Goal: Transaction & Acquisition: Download file/media

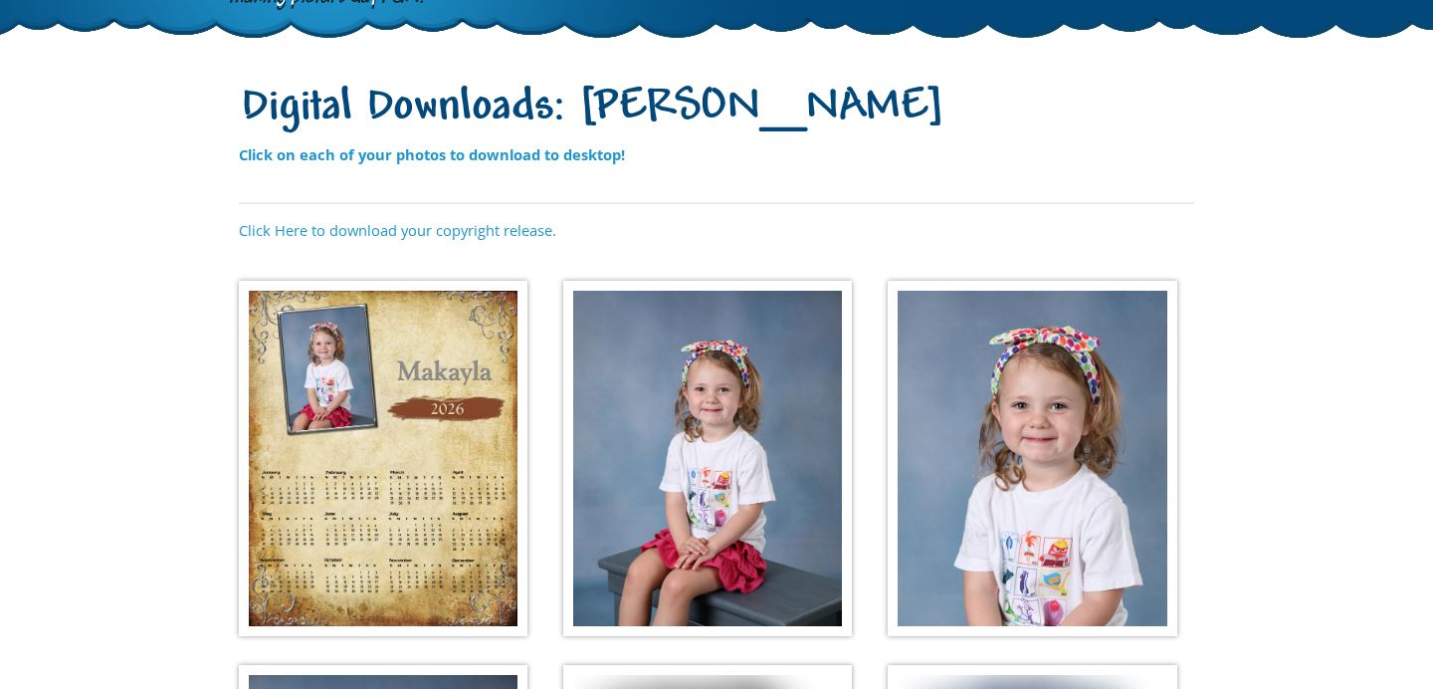
scroll to position [155, 0]
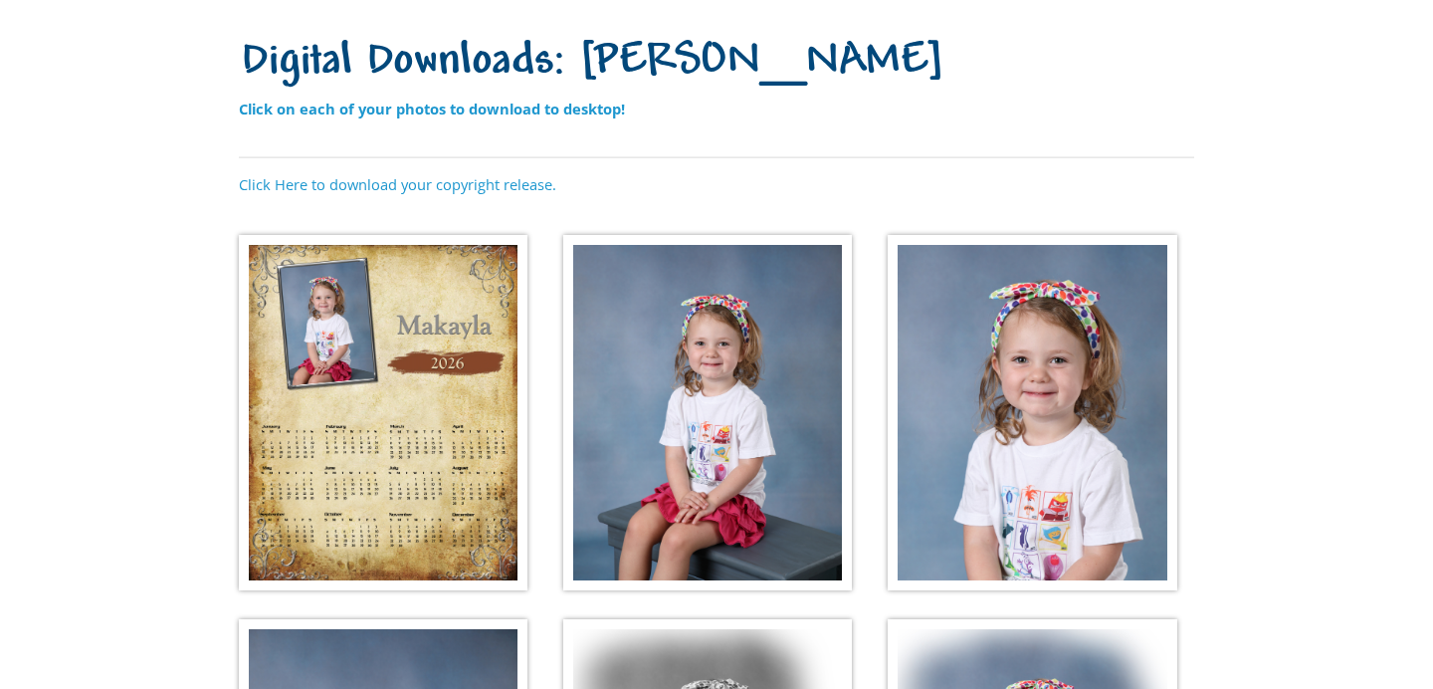
click at [450, 485] on img at bounding box center [383, 413] width 289 height 356
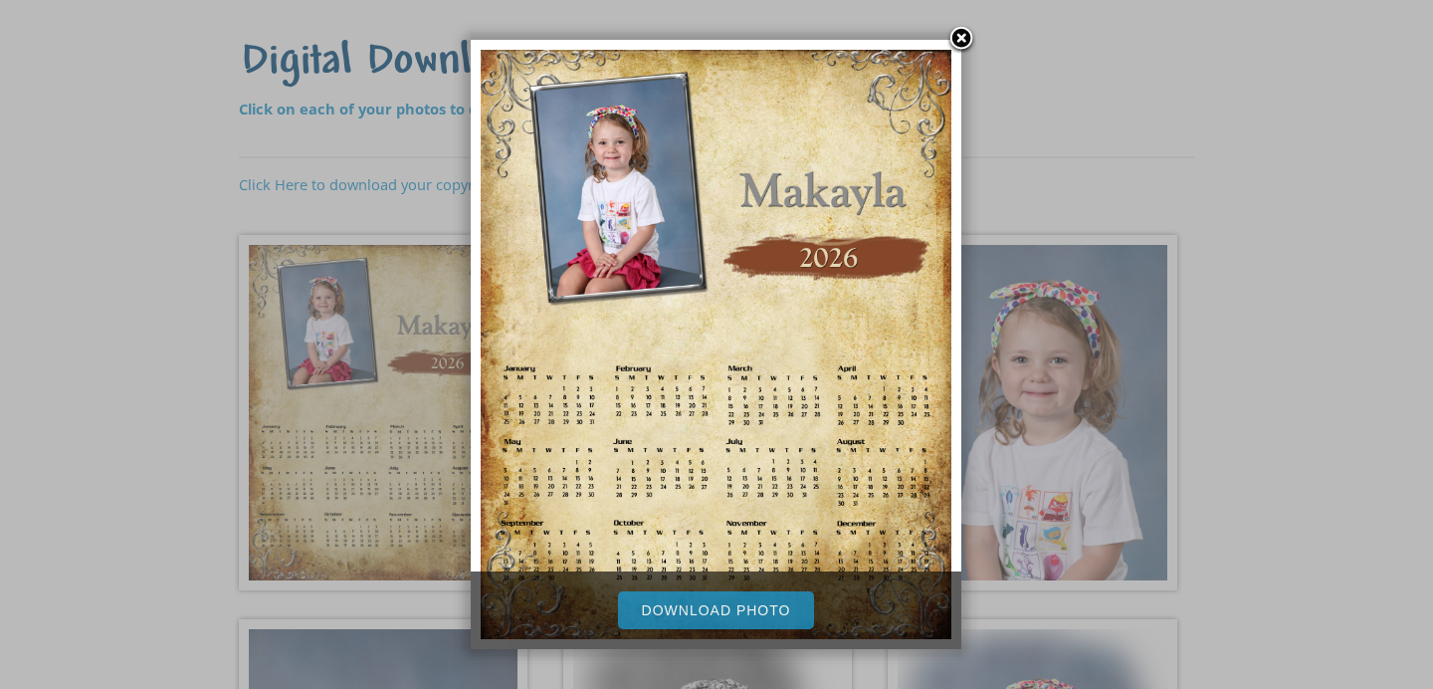
click at [749, 607] on link "Download Photo" at bounding box center [716, 610] width 197 height 38
click at [965, 30] on link at bounding box center [961, 40] width 30 height 30
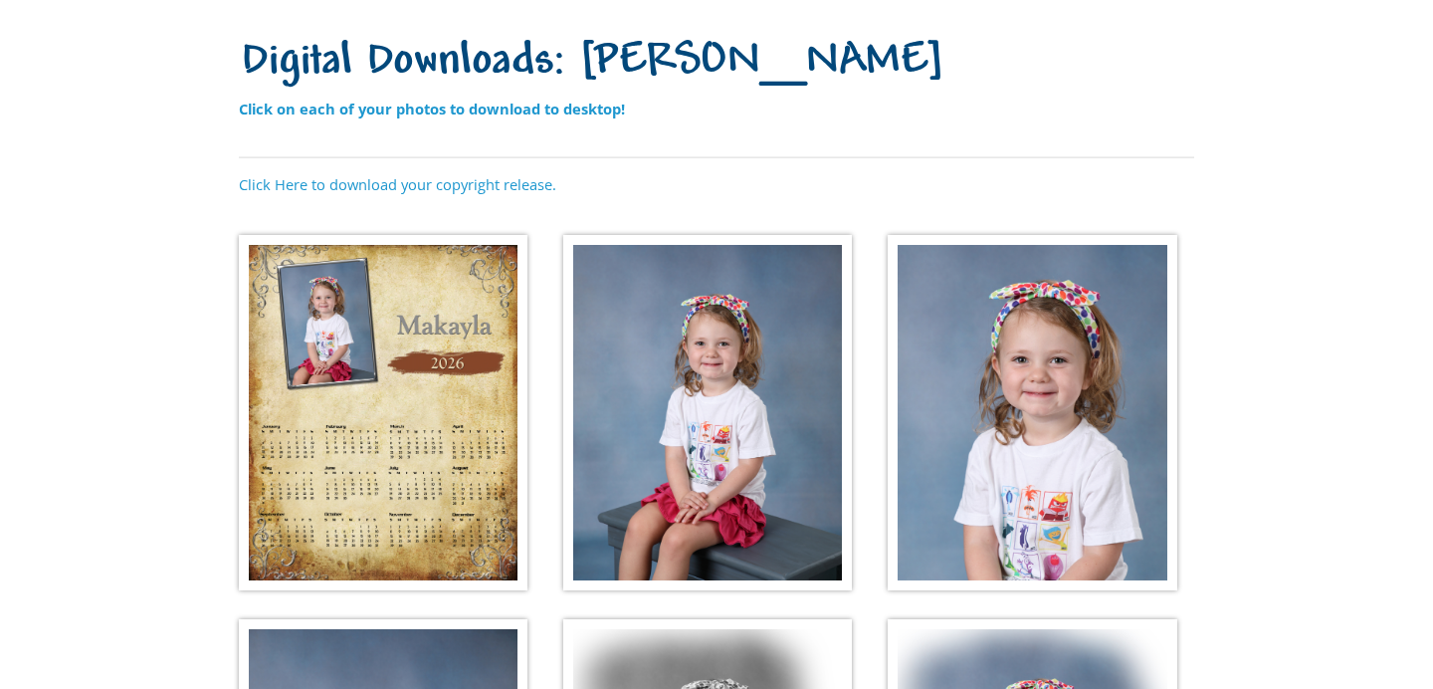
click at [749, 519] on img at bounding box center [707, 413] width 289 height 356
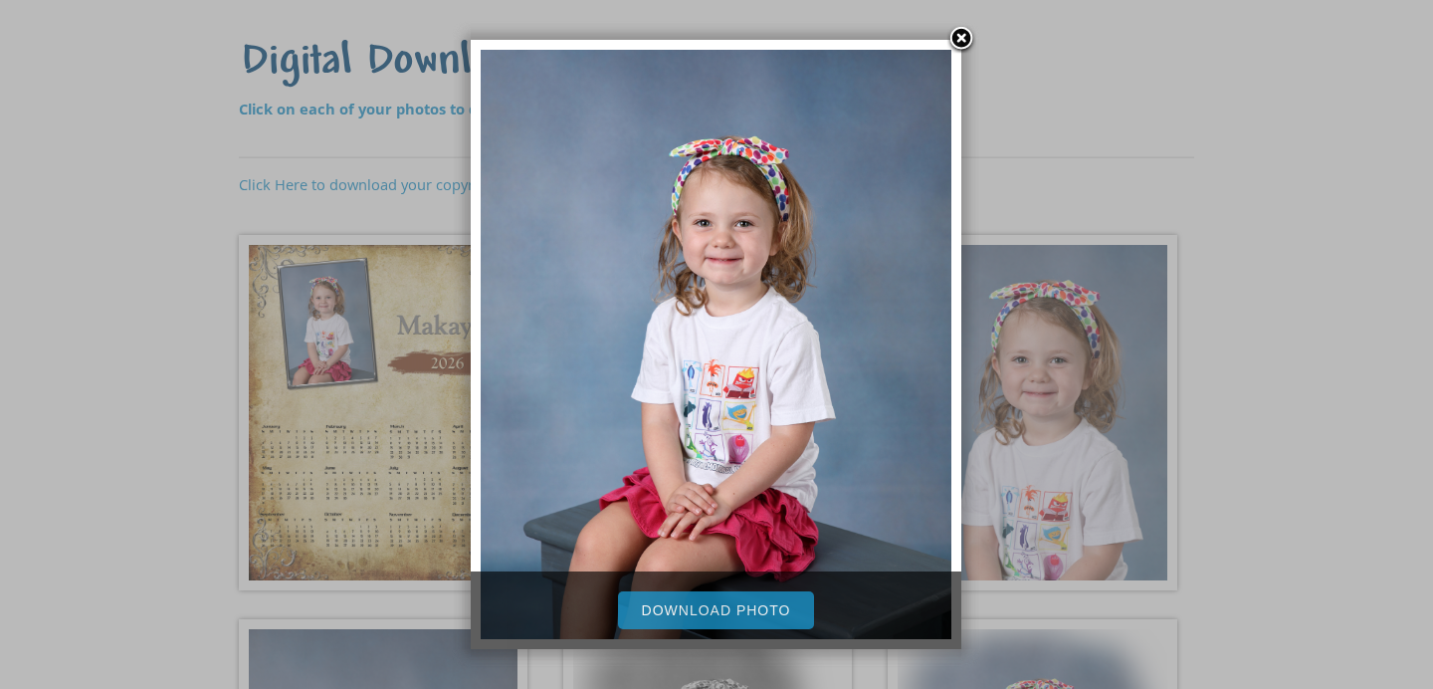
click at [731, 605] on link "Download Photo" at bounding box center [716, 610] width 197 height 38
click at [959, 43] on link at bounding box center [961, 40] width 30 height 30
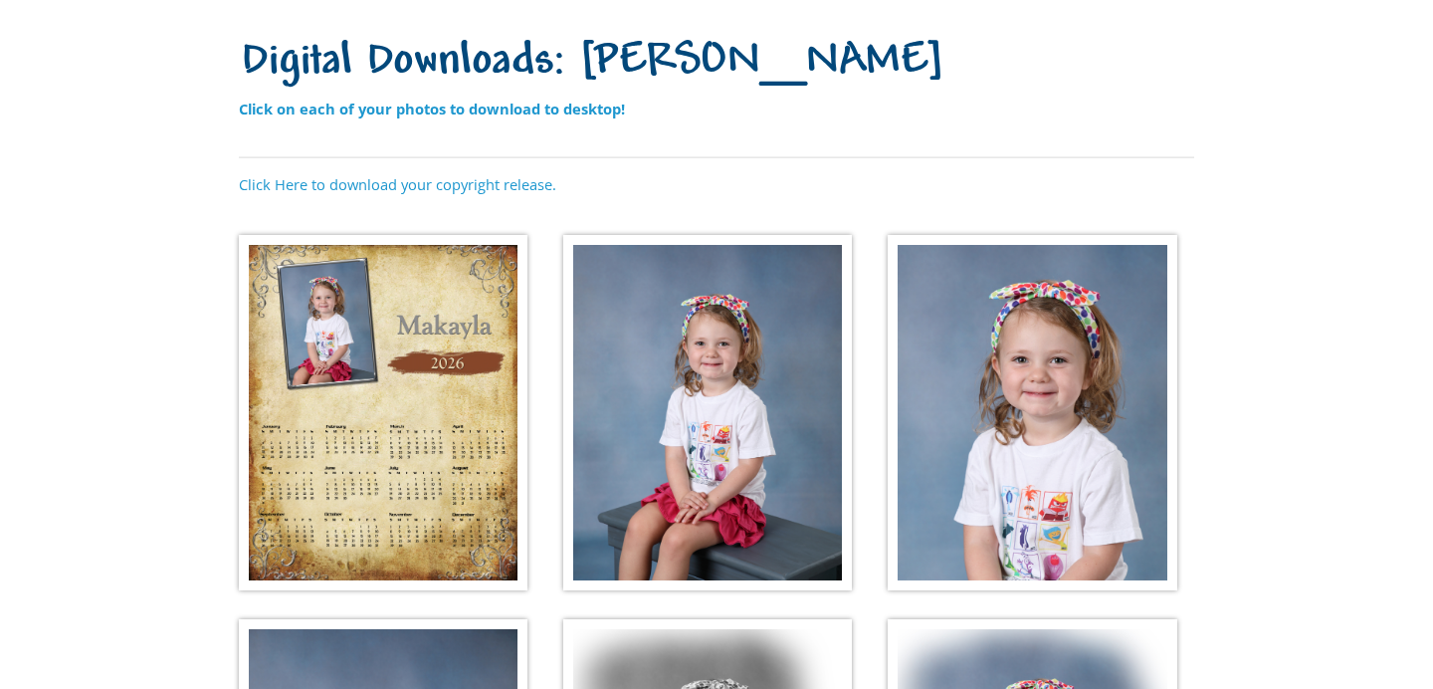
click at [1054, 543] on img at bounding box center [1032, 413] width 289 height 356
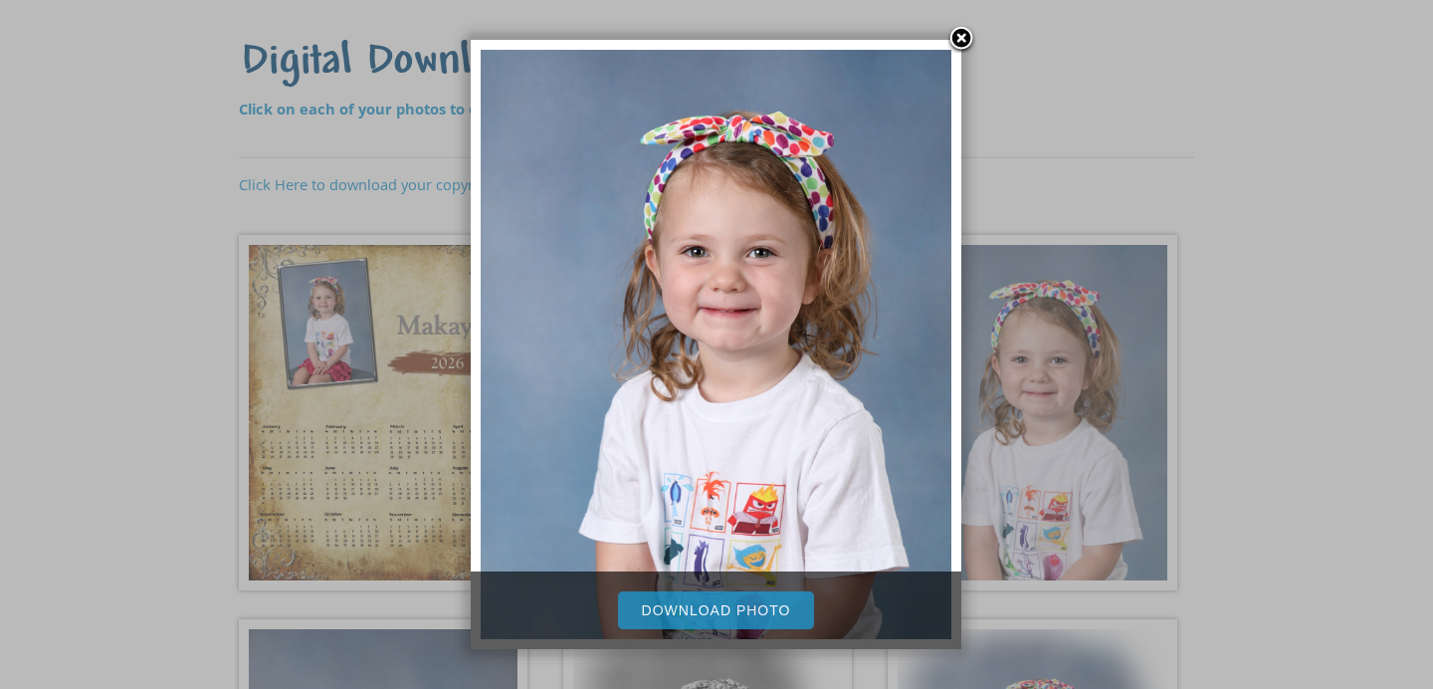
click at [770, 610] on link "Download Photo" at bounding box center [716, 610] width 197 height 38
click at [959, 36] on link at bounding box center [961, 40] width 30 height 30
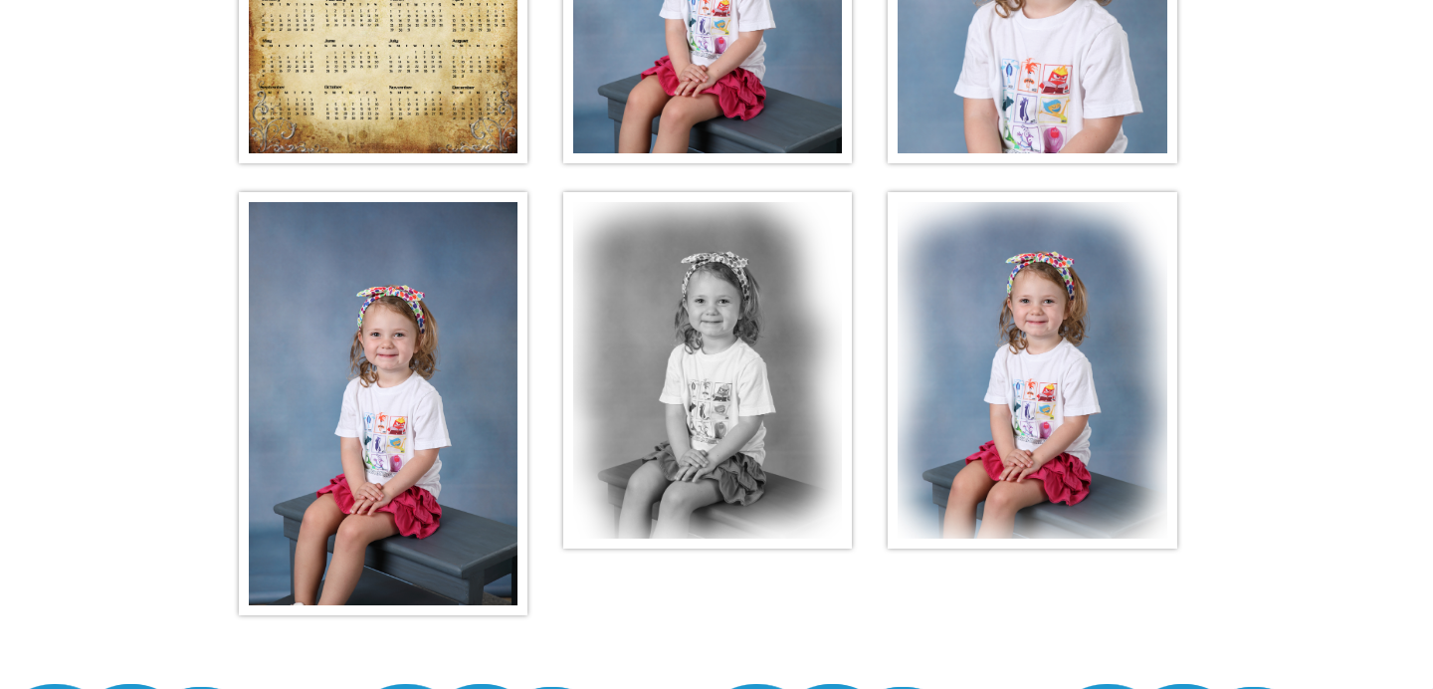
scroll to position [722, 0]
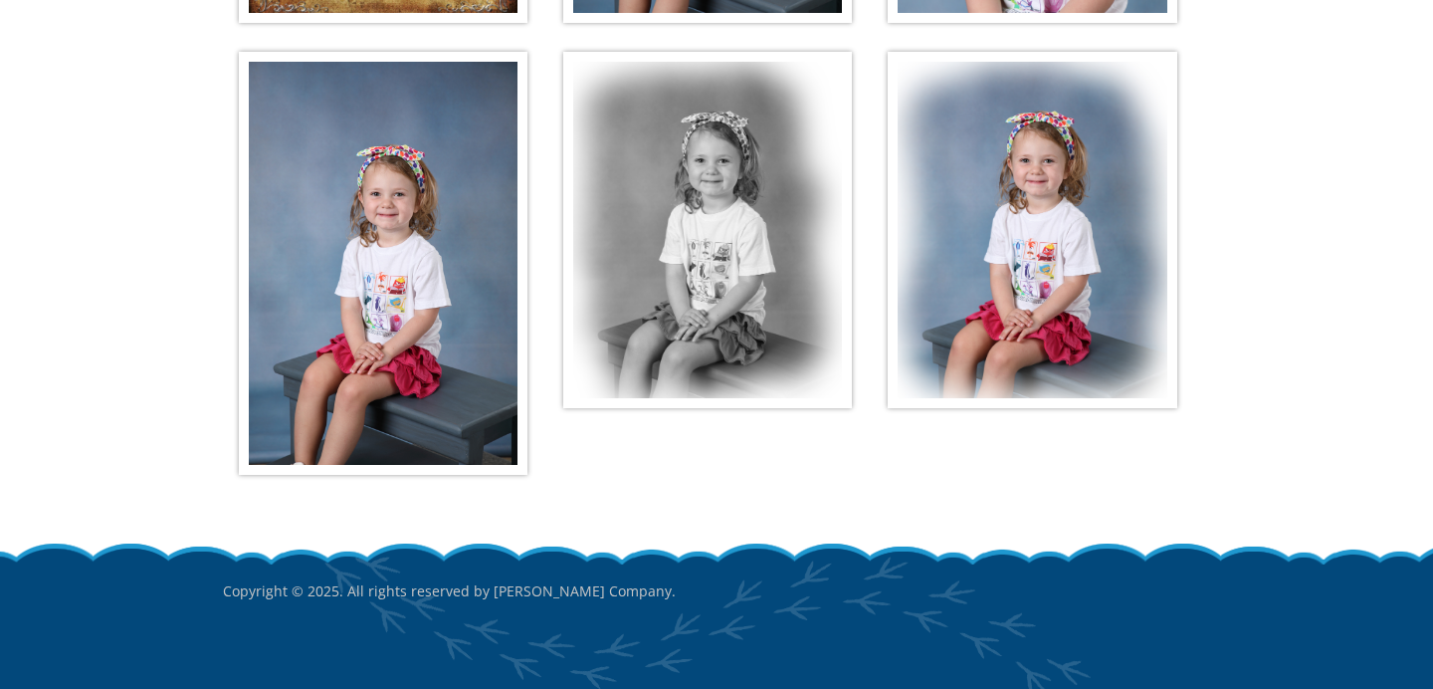
click at [446, 395] on img at bounding box center [383, 263] width 289 height 423
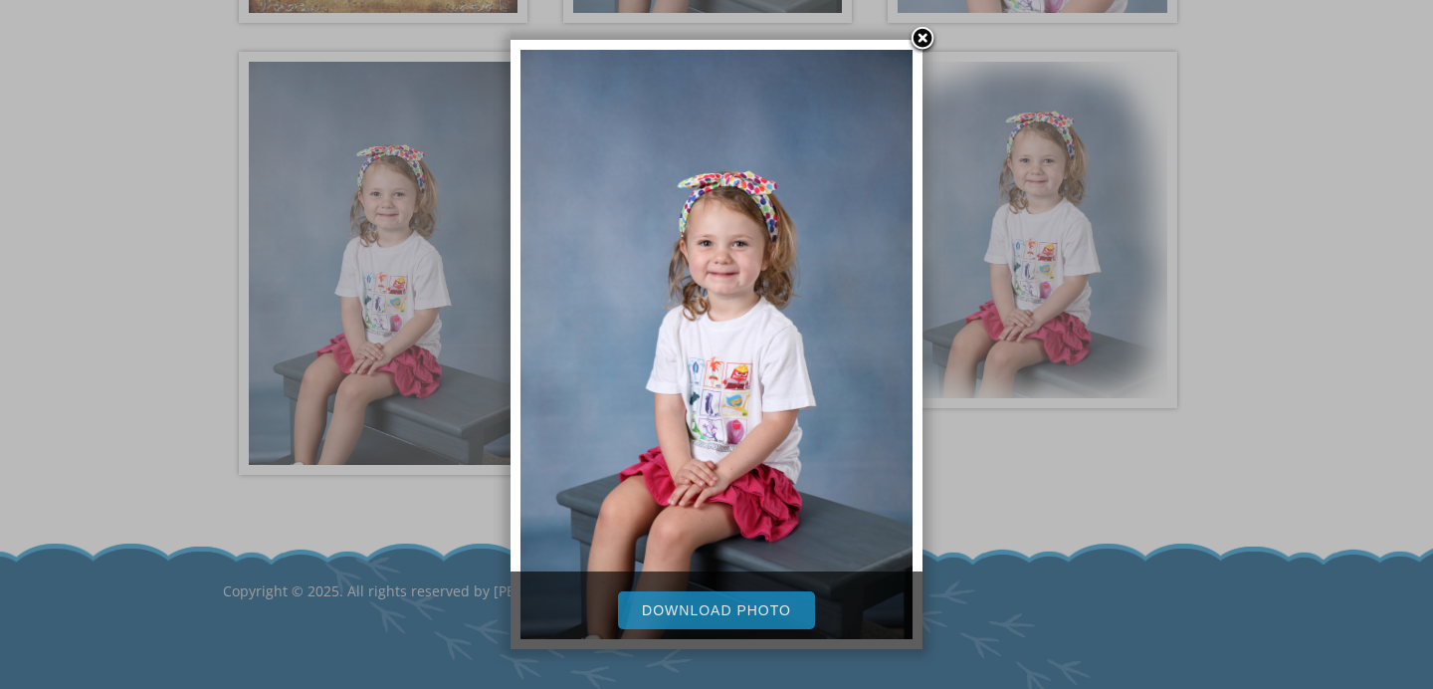
click at [733, 606] on link "Download Photo" at bounding box center [716, 610] width 197 height 38
click at [919, 42] on link at bounding box center [923, 40] width 30 height 30
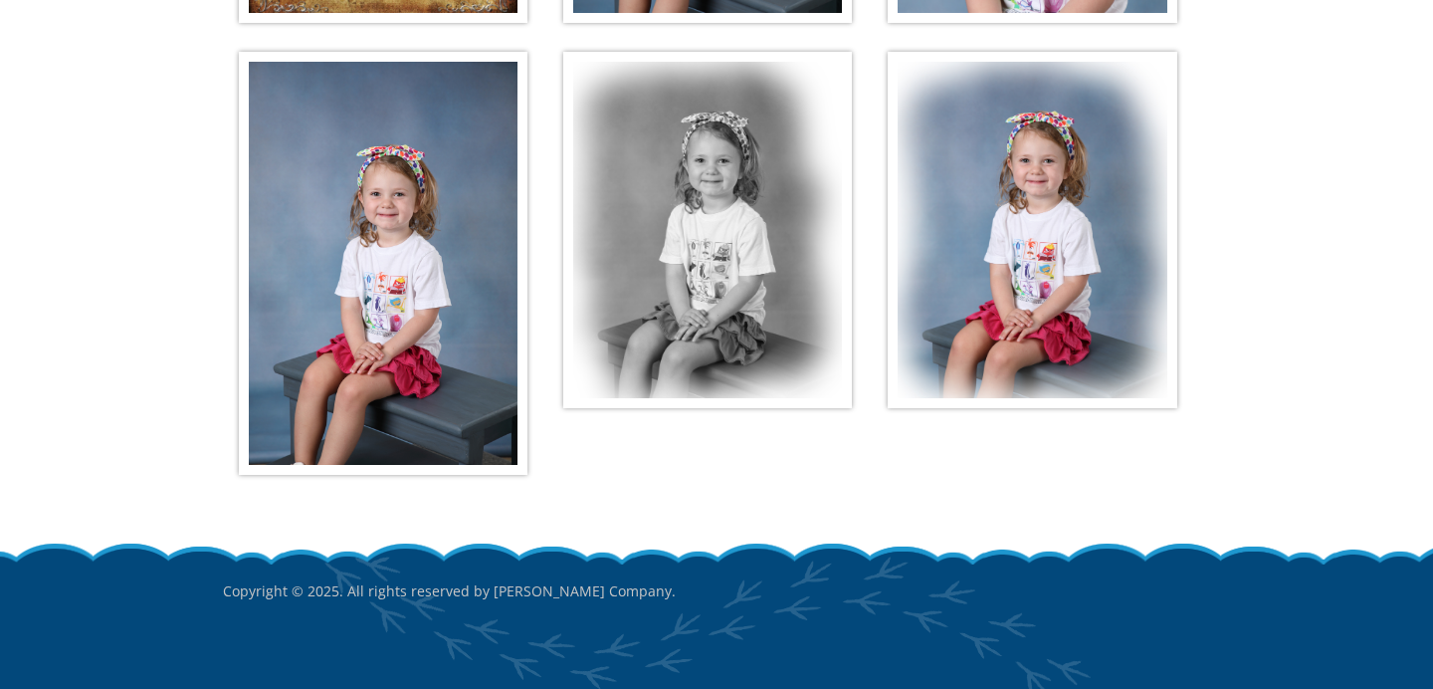
click at [761, 342] on img at bounding box center [707, 230] width 289 height 356
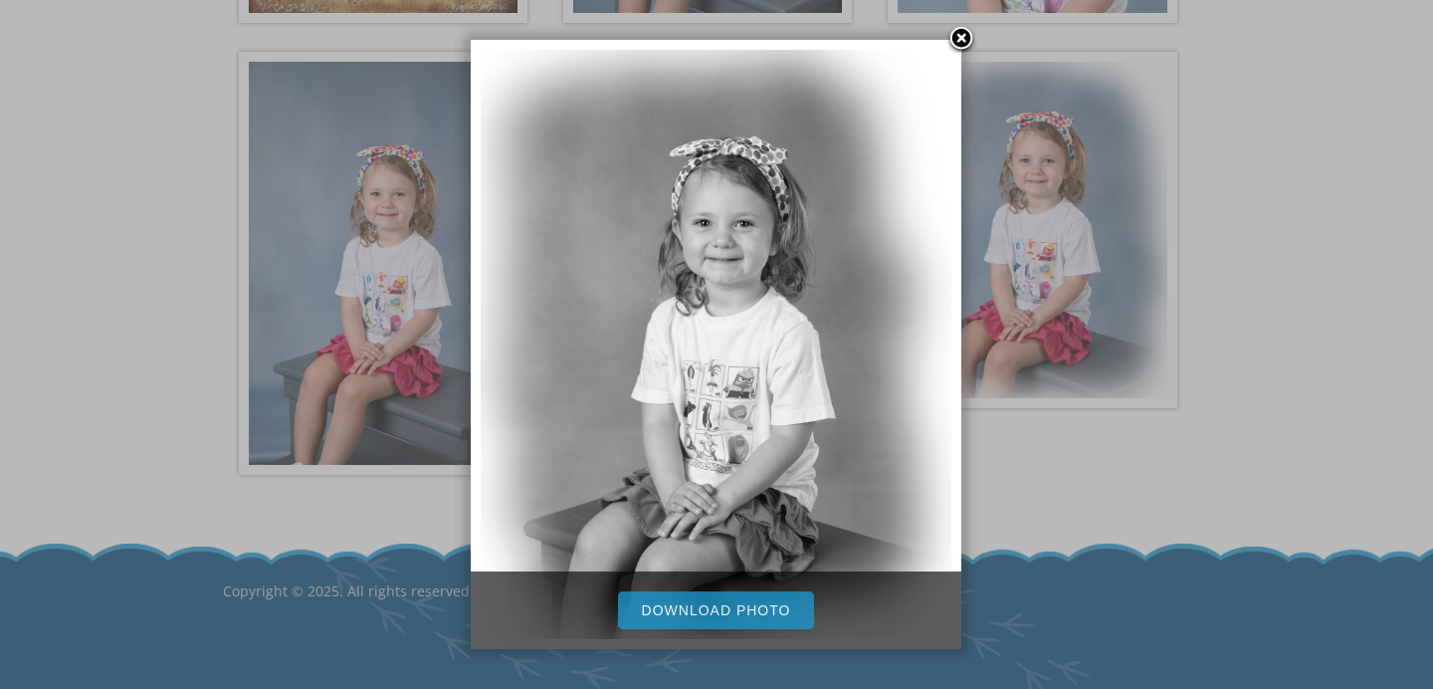
click at [750, 605] on link "Download Photo" at bounding box center [716, 610] width 197 height 38
click at [961, 40] on link at bounding box center [961, 40] width 30 height 30
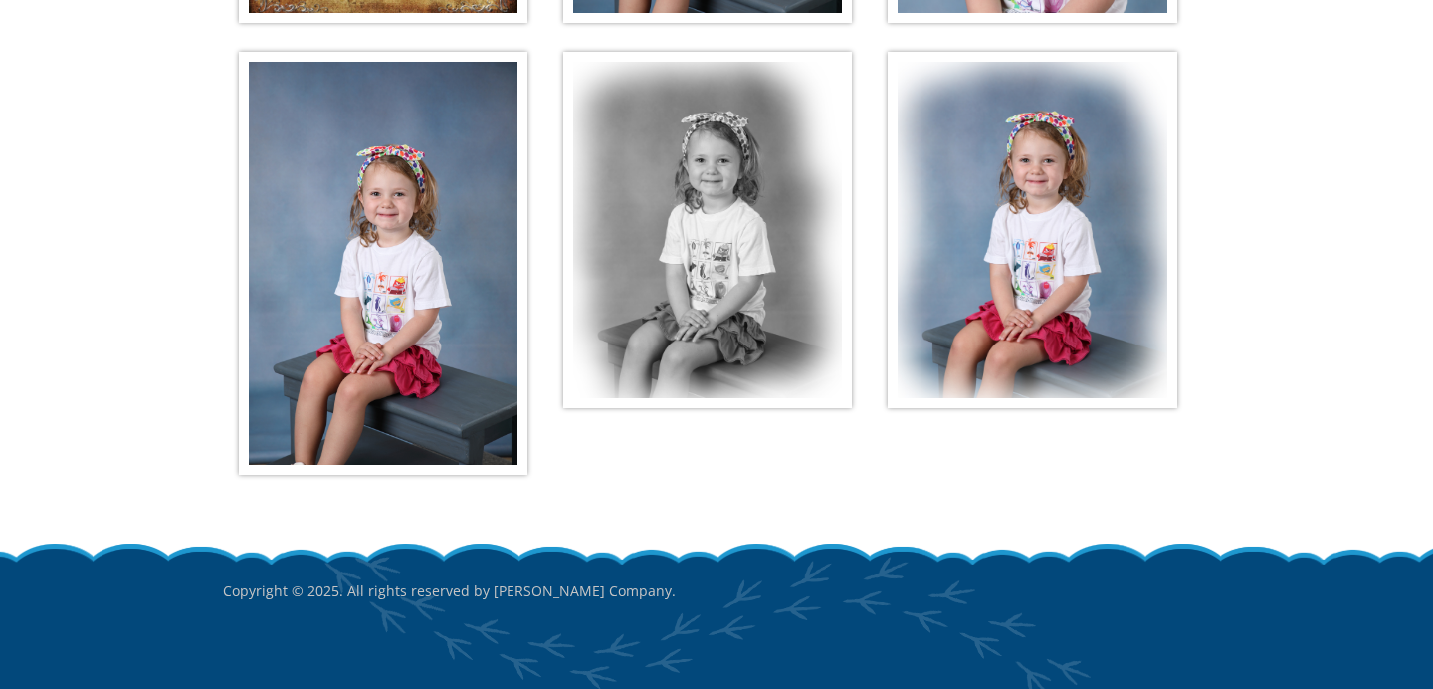
click at [994, 322] on img at bounding box center [1032, 230] width 289 height 356
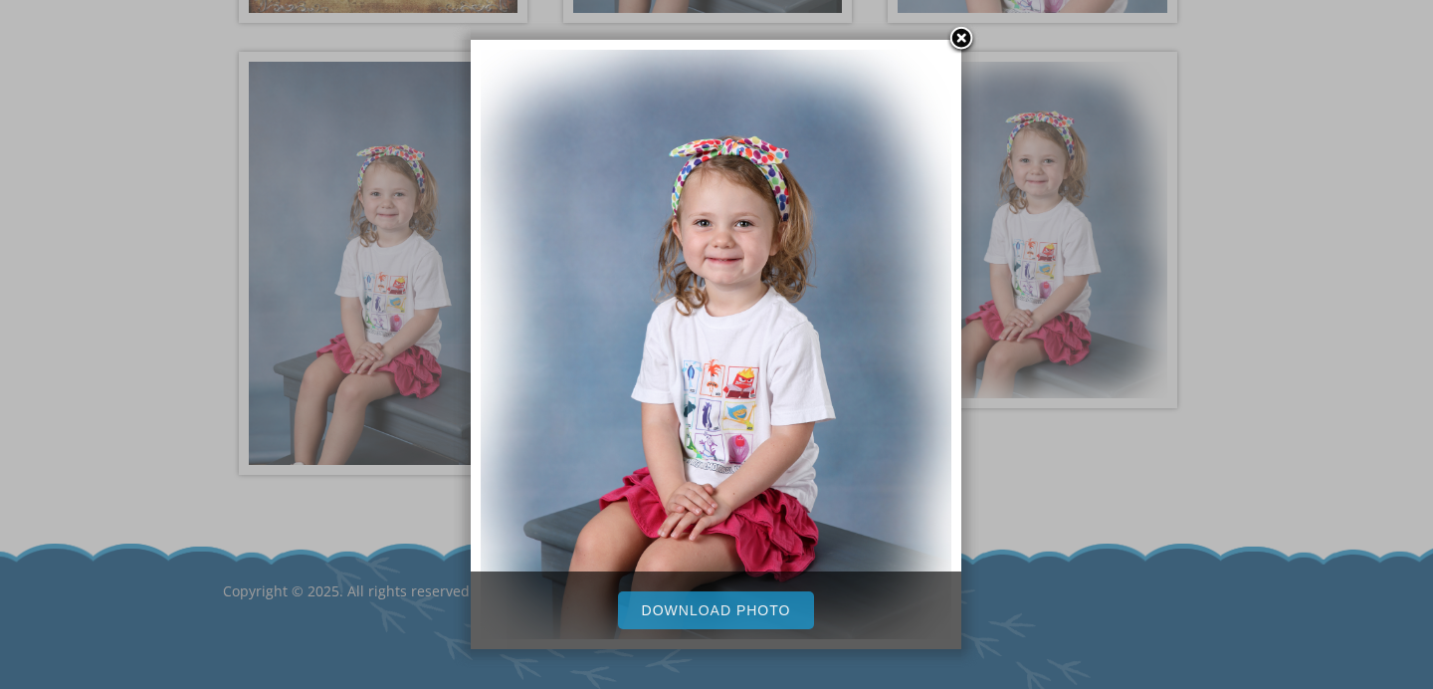
click at [750, 608] on link "Download Photo" at bounding box center [716, 610] width 197 height 38
click at [963, 33] on link at bounding box center [961, 40] width 30 height 30
